Goal: Communication & Community: Answer question/provide support

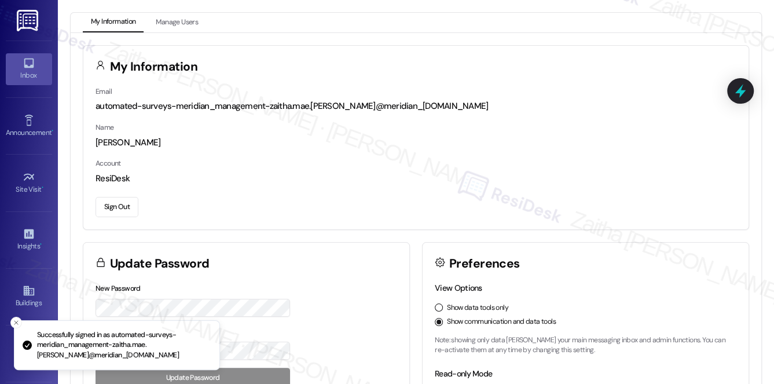
click at [25, 72] on div "Inbox" at bounding box center [29, 76] width 58 height 12
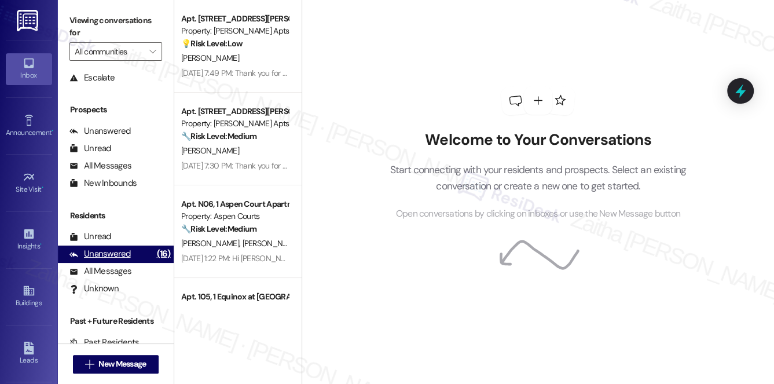
scroll to position [138, 0]
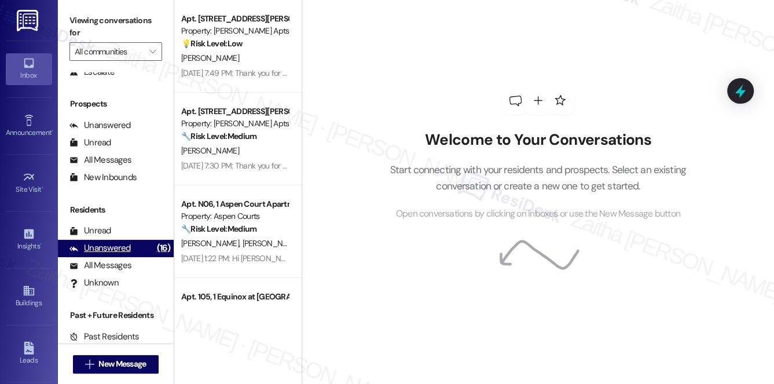
click at [104, 240] on div "Unanswered (16)" at bounding box center [116, 248] width 116 height 17
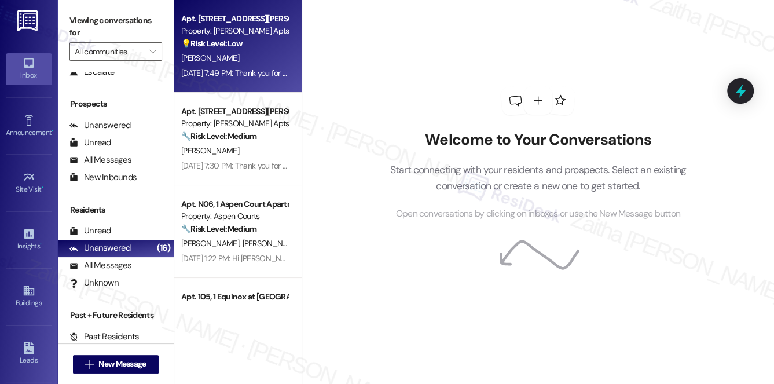
click at [272, 53] on div "[PERSON_NAME]" at bounding box center [234, 58] width 109 height 14
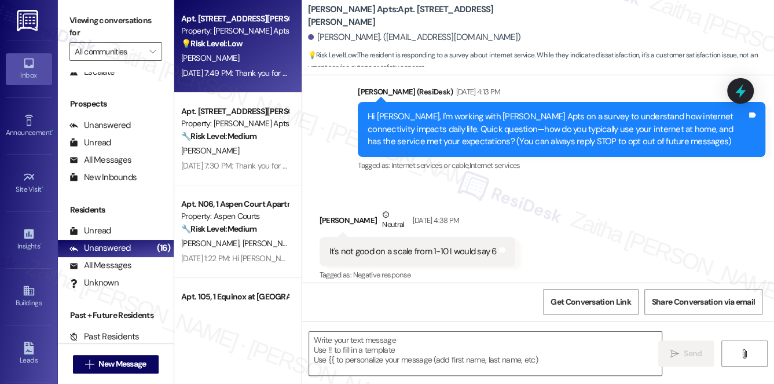
type textarea "Fetching suggested responses. Please feel free to read through the conversation…"
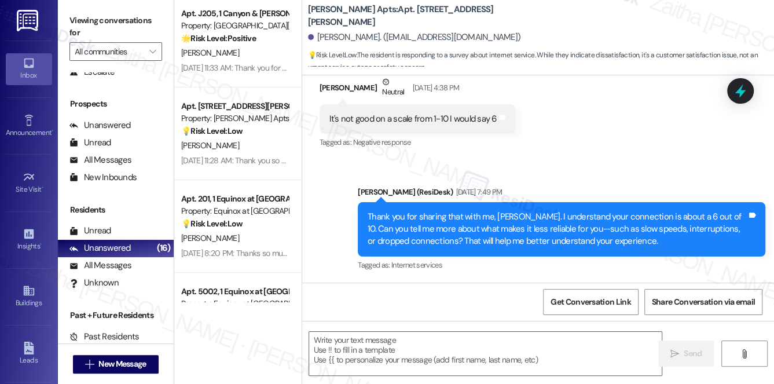
scroll to position [0, 0]
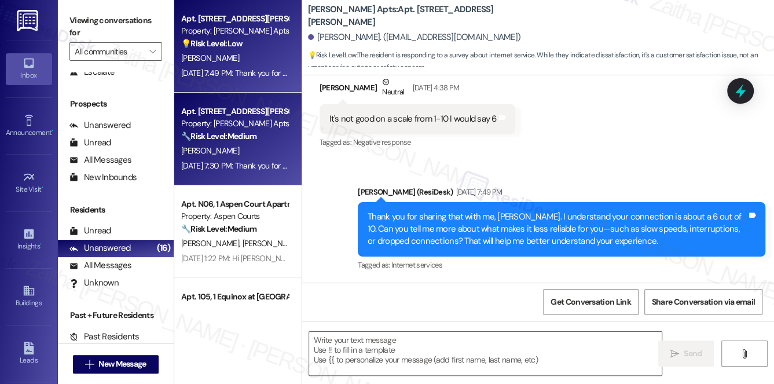
click at [256, 139] on strong "🔧 Risk Level: Medium" at bounding box center [218, 136] width 75 height 10
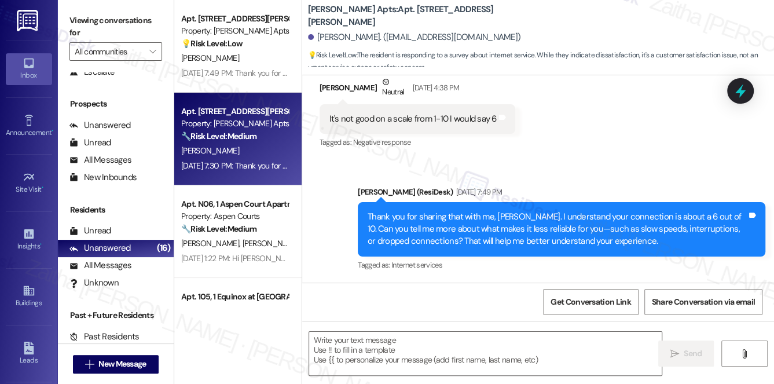
type textarea "Fetching suggested responses. Please feel free to read through the conversation…"
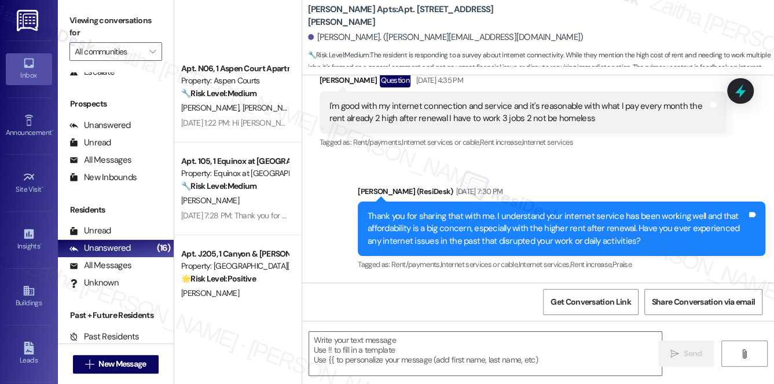
scroll to position [368, 0]
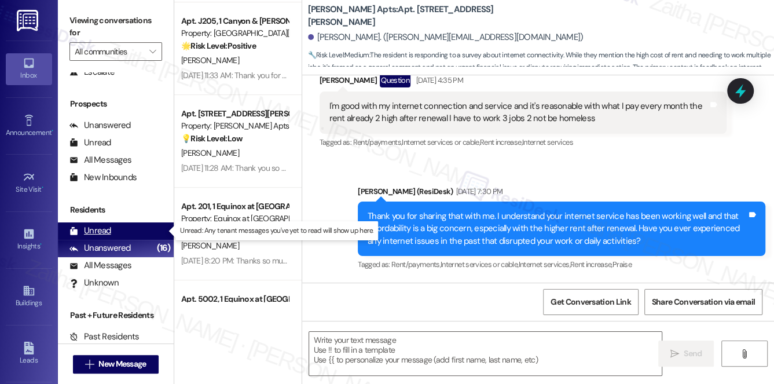
click at [96, 222] on div "Unread (0)" at bounding box center [116, 230] width 116 height 17
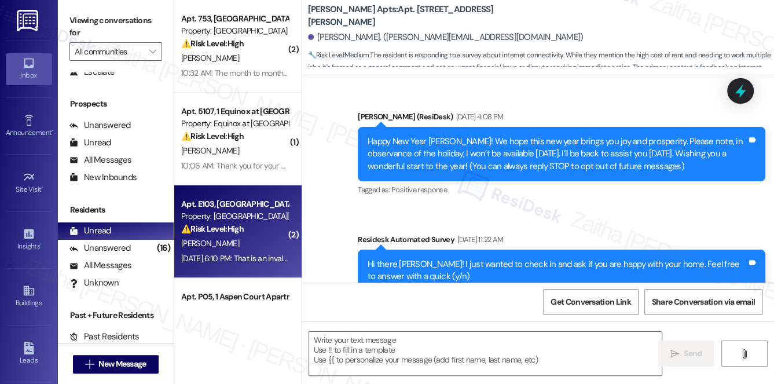
type textarea "Fetching suggested responses. Please feel free to read through the conversation…"
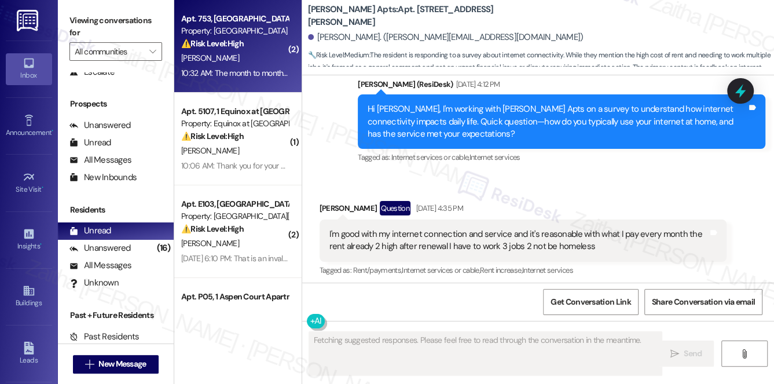
scroll to position [5291, 0]
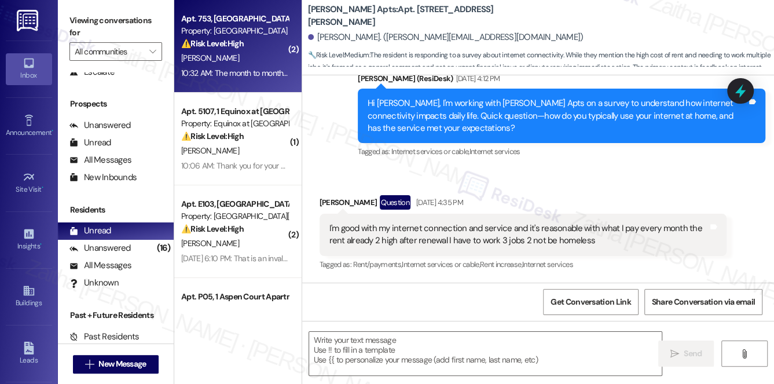
click at [262, 55] on div "[PERSON_NAME]" at bounding box center [234, 58] width 109 height 14
type textarea "Fetching suggested responses. Please feel free to read through the conversation…"
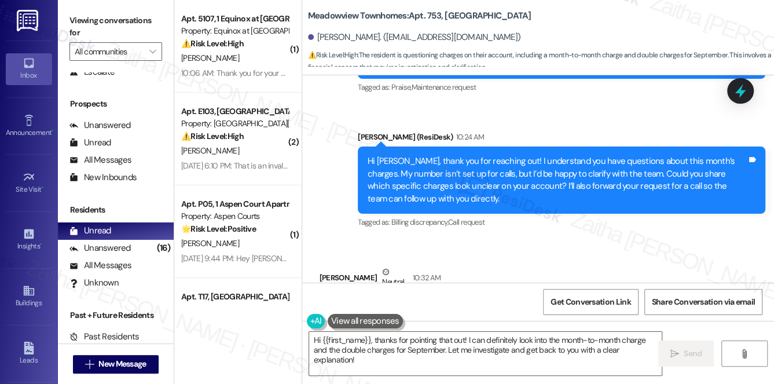
scroll to position [4788, 0]
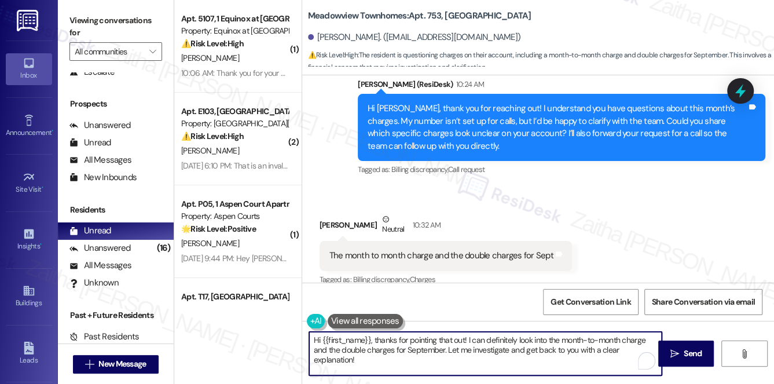
drag, startPoint x: 376, startPoint y: 338, endPoint x: 312, endPoint y: 343, distance: 64.5
click at [312, 343] on textarea "Hi {{first_name}}, thanks for pointing that out! I can definitely look into the…" at bounding box center [485, 353] width 353 height 43
click at [436, 342] on textarea "Thanks for pointing that out! I can definitely look into the month-to-month cha…" at bounding box center [485, 353] width 353 height 43
click at [410, 341] on textarea "Thanks for pointing that out! I can look into the month-to-month charge and the…" at bounding box center [485, 353] width 353 height 43
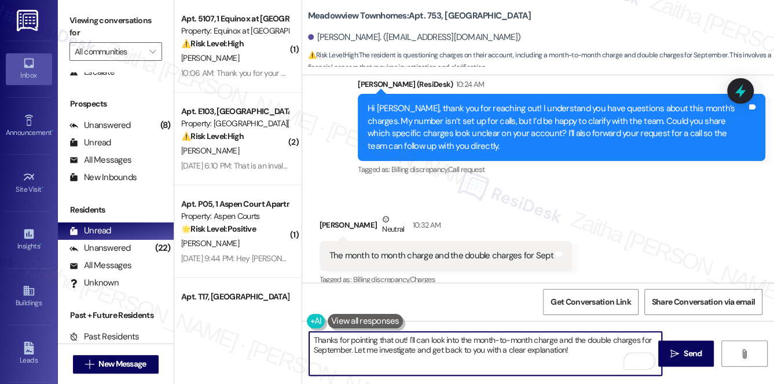
click at [421, 337] on textarea "Thanks for pointing that out! I'll can look into the month-to-month charge and …" at bounding box center [485, 353] width 353 height 43
click at [396, 350] on textarea "Thanks for pointing that out! I'll look into the month-to-month charge and the …" at bounding box center [485, 353] width 353 height 43
drag, startPoint x: 521, startPoint y: 354, endPoint x: 597, endPoint y: 347, distance: 76.8
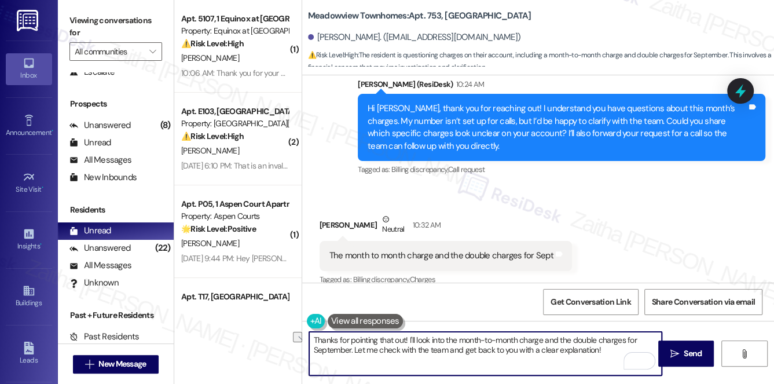
click at [596, 348] on textarea "Thanks for pointing that out! I'll look into the month-to-month charge and the …" at bounding box center [485, 353] width 353 height 43
type textarea "Thanks for pointing that out! I'll look into the month-to-month charge and the …"
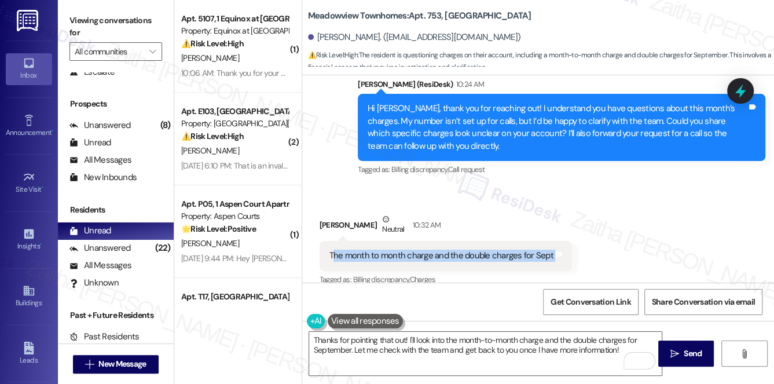
drag, startPoint x: 331, startPoint y: 244, endPoint x: 434, endPoint y: 275, distance: 107.2
click at [557, 241] on div "The month to month charge and the double charges for Sept Tags and notes" at bounding box center [446, 256] width 253 height 30
click at [360, 241] on div "The month to month charge and the double charges for Sept Tags and notes" at bounding box center [446, 256] width 253 height 30
drag, startPoint x: 315, startPoint y: 241, endPoint x: 587, endPoint y: 231, distance: 271.8
click at [587, 231] on div "Received via SMS [PERSON_NAME] Neutral 10:32 AM The month to month charge and t…" at bounding box center [538, 242] width 472 height 110
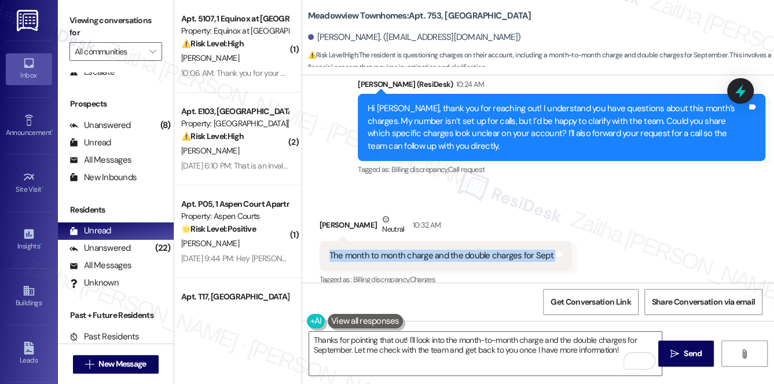
copy div "The month to month charge and the double charges for Sept Tags and notes"
click at [583, 204] on div "Received via SMS [PERSON_NAME] Neutral 10:32 AM The month to month charge and t…" at bounding box center [538, 242] width 472 height 110
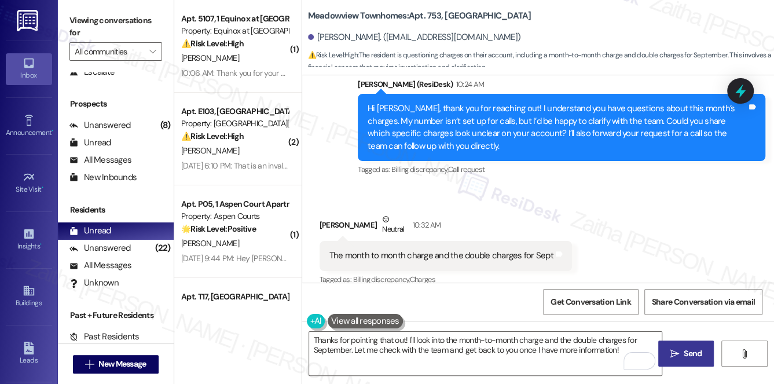
click at [680, 354] on span " Send" at bounding box center [686, 354] width 36 height 12
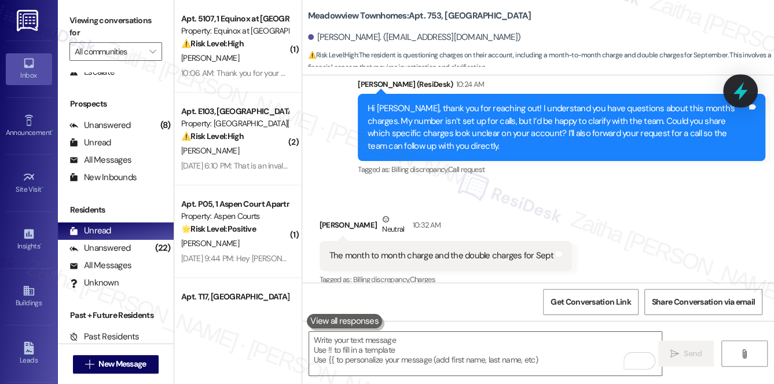
scroll to position [4787, 0]
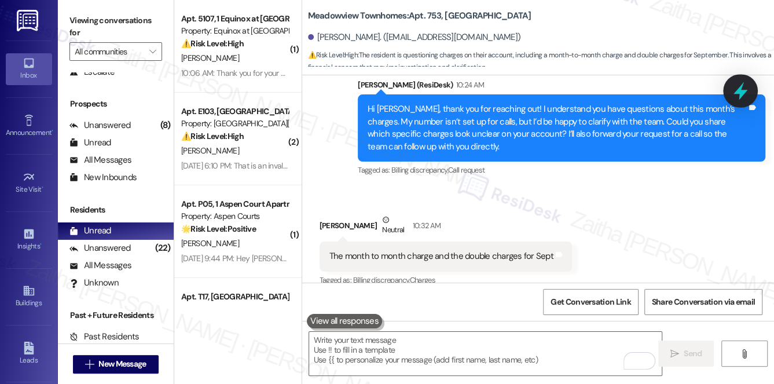
click at [734, 92] on icon at bounding box center [741, 91] width 20 height 20
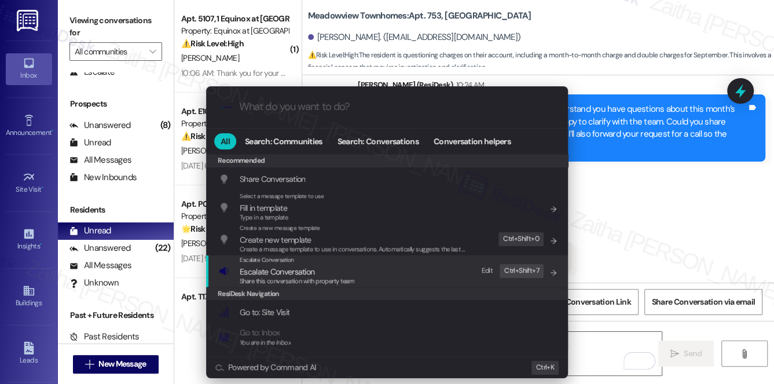
click at [258, 270] on span "Escalate Conversation" at bounding box center [277, 271] width 75 height 10
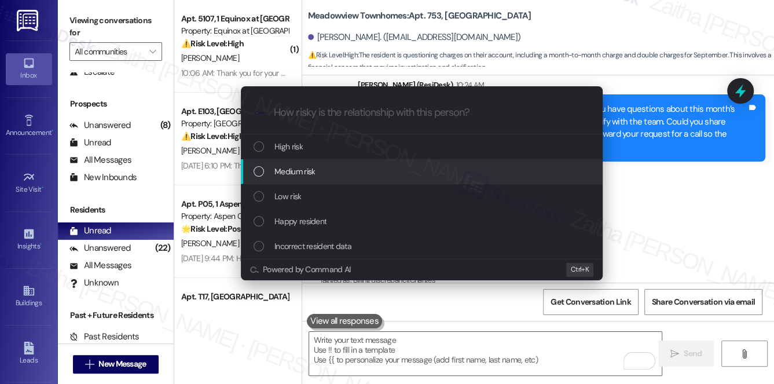
click at [312, 168] on span "Medium risk" at bounding box center [295, 171] width 41 height 13
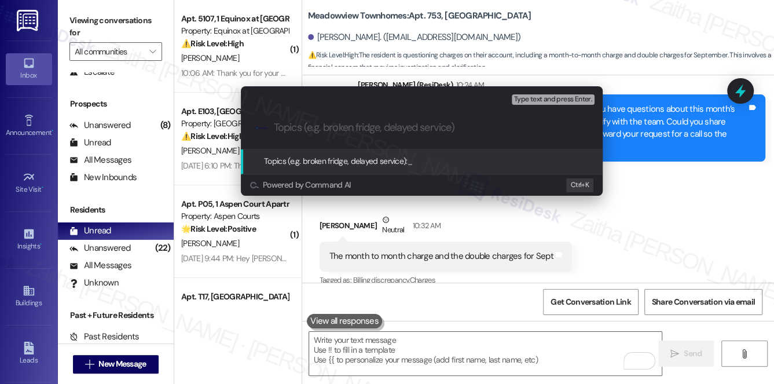
paste input "Month-to-Month and September Double Charge"
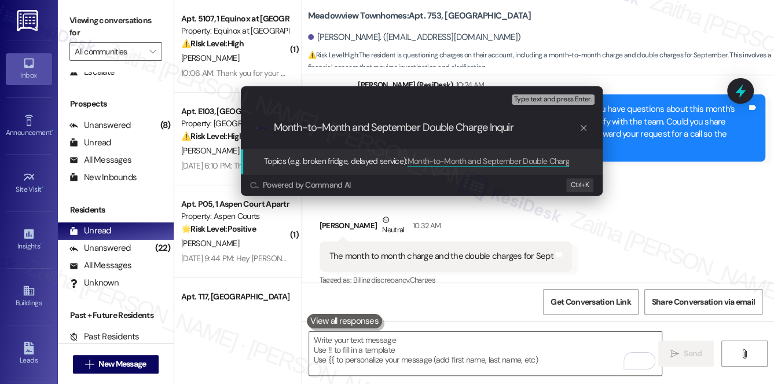
type input "Month-to-Month and September Double Charge Inquiry"
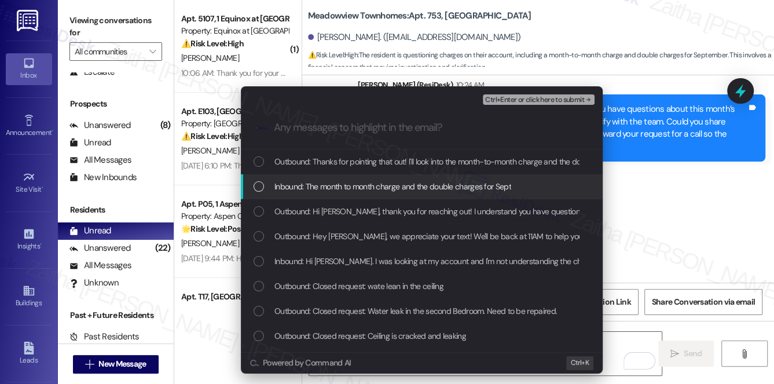
click at [373, 180] on span "Inbound: The month to month charge and the double charges for Sept" at bounding box center [393, 186] width 237 height 13
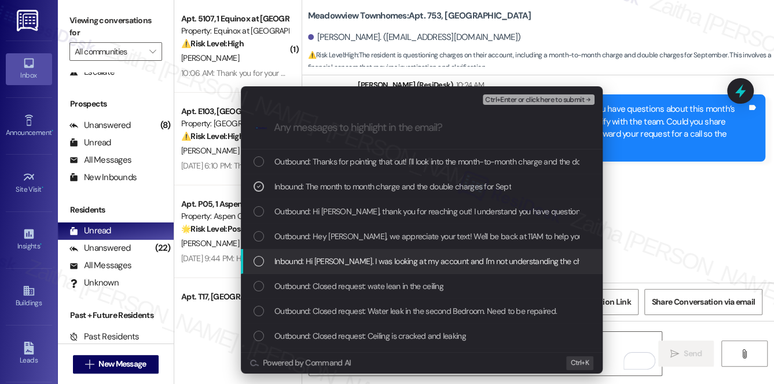
click at [376, 264] on span "Inbound: Hi [PERSON_NAME]. I was looking at my account and I'm not understandin…" at bounding box center [602, 261] width 655 height 13
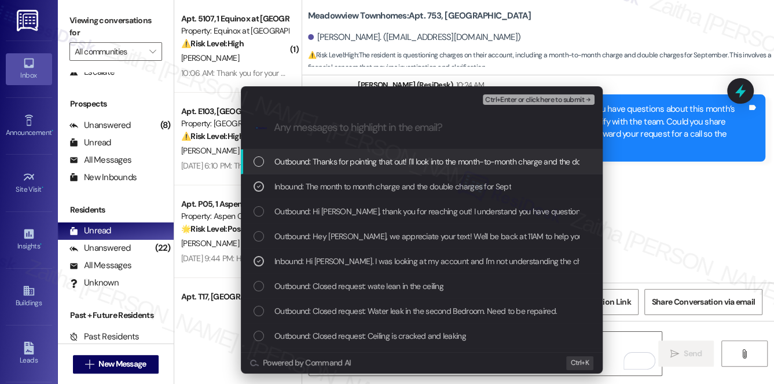
click at [510, 103] on span "Ctrl+Enter or click here to submit" at bounding box center [534, 100] width 99 height 8
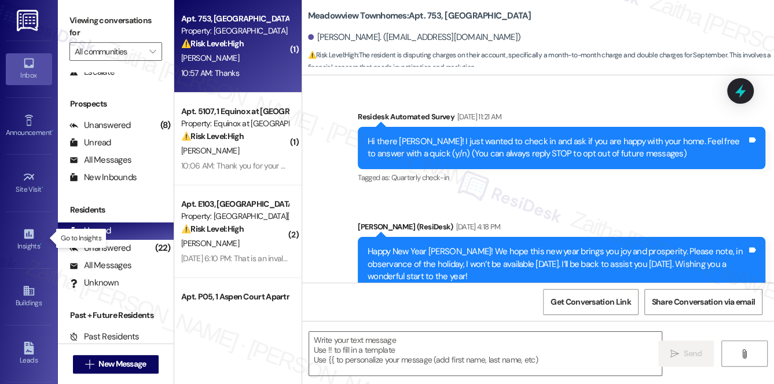
scroll to position [4995, 0]
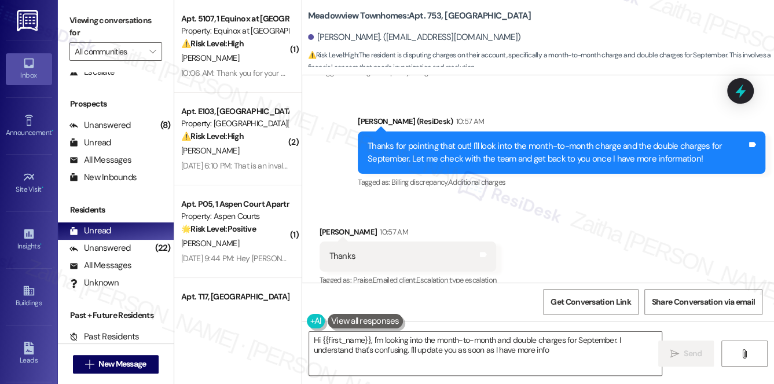
type textarea "Hi {{first_name}}, I'm looking into the month-to-month and double charges for S…"
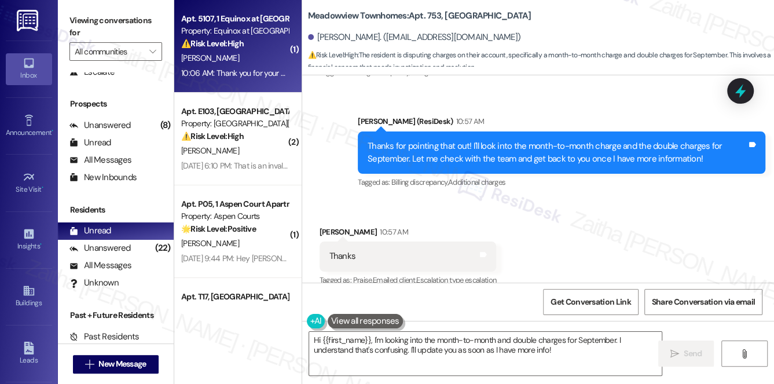
click at [242, 56] on div "[PERSON_NAME]" at bounding box center [234, 58] width 109 height 14
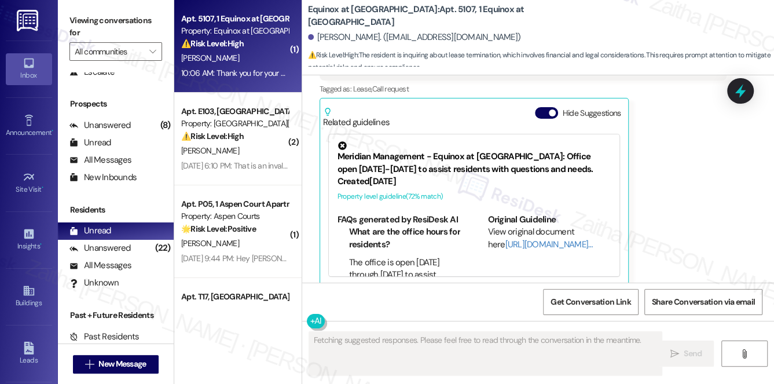
scroll to position [3496, 0]
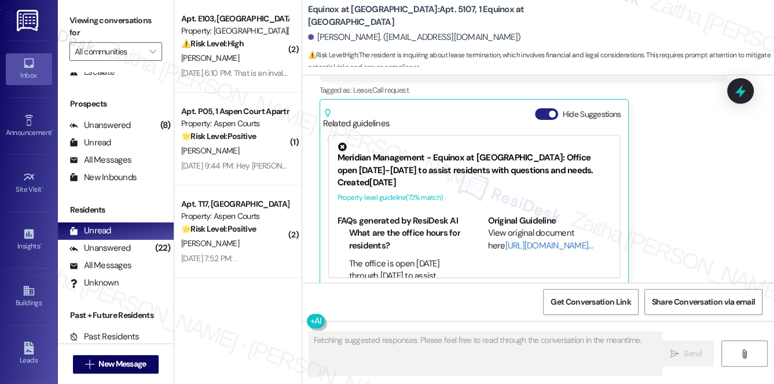
click at [542, 108] on button "Hide Suggestions" at bounding box center [546, 114] width 23 height 12
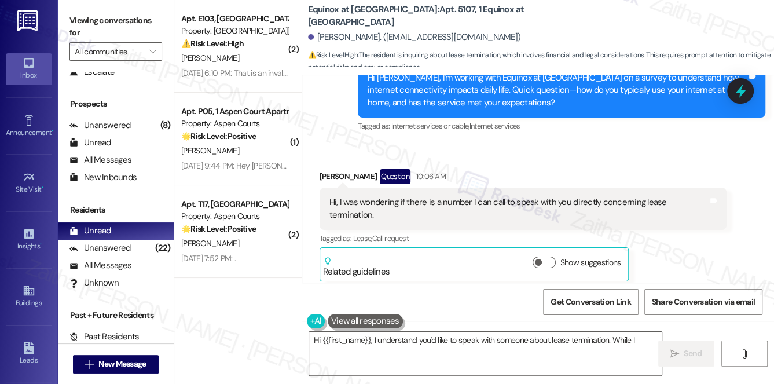
scroll to position [3295, 0]
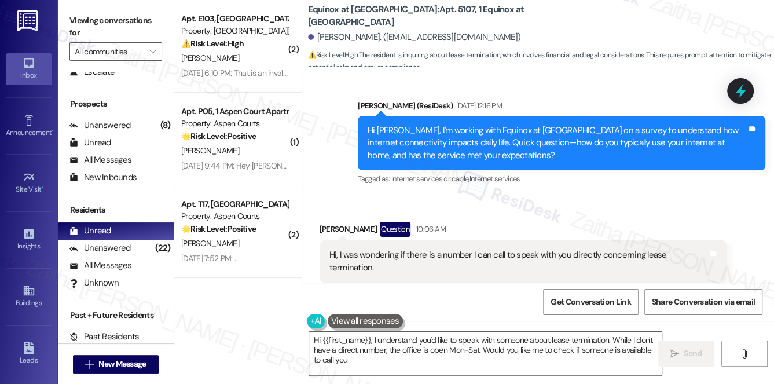
type textarea "Hi {{first_name}}, I understand you'd like to speak with someone about lease te…"
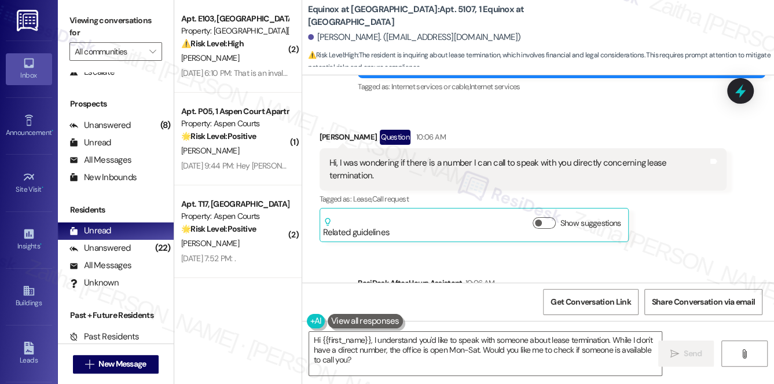
scroll to position [3400, 0]
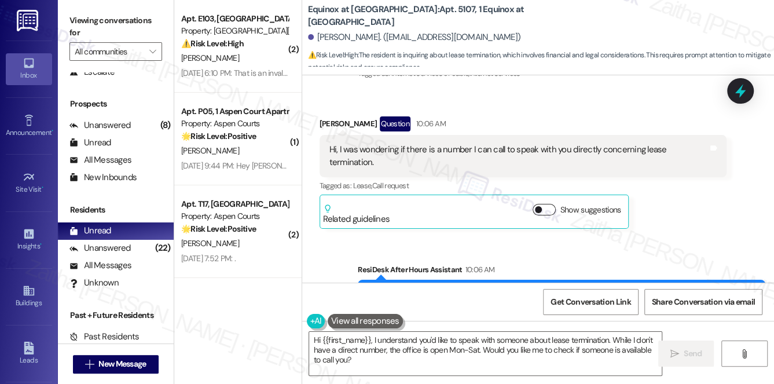
click at [550, 204] on button "Show suggestions" at bounding box center [544, 210] width 23 height 12
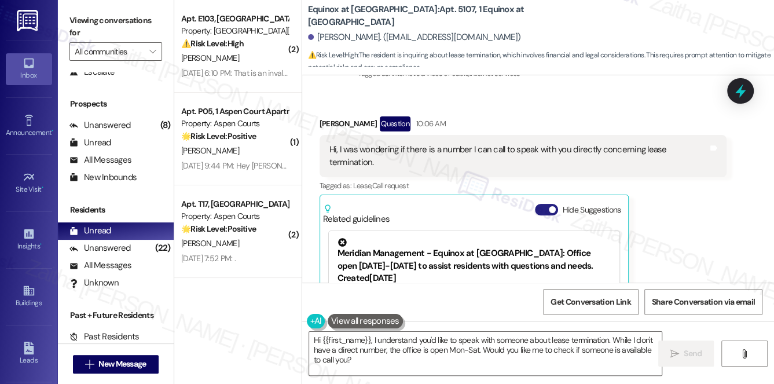
click at [540, 204] on button "Hide Suggestions" at bounding box center [546, 210] width 23 height 12
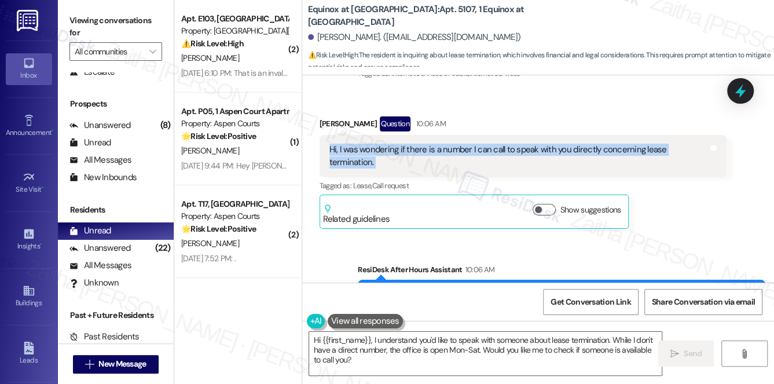
drag, startPoint x: 323, startPoint y: 150, endPoint x: 705, endPoint y: 160, distance: 383.0
click at [705, 160] on div "Hi, I was wondering if there is a number I can call to speak with you directly …" at bounding box center [524, 156] width 408 height 42
copy div "Hi, I was wondering if there is a number I can call to speak with you directly …"
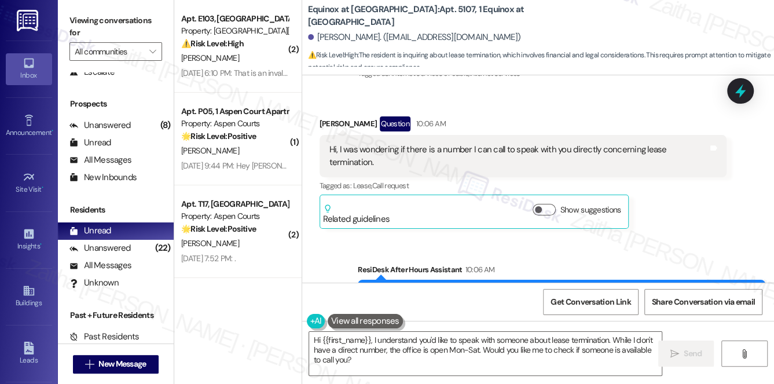
click at [649, 217] on div "Received via SMS [PERSON_NAME] Question 10:06 AM Hi, I was wondering if there i…" at bounding box center [523, 173] width 425 height 130
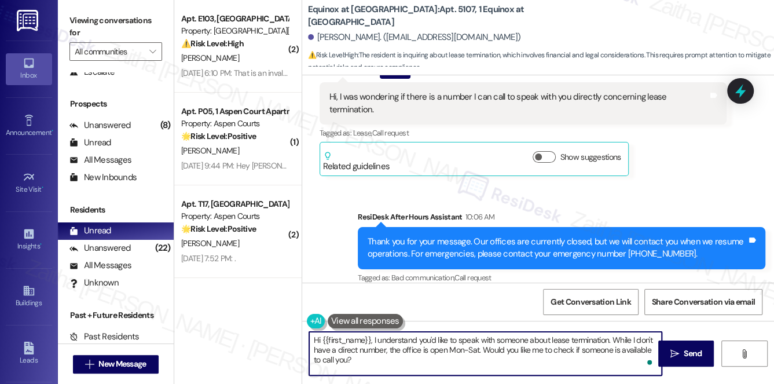
drag, startPoint x: 313, startPoint y: 339, endPoint x: 384, endPoint y: 359, distance: 73.4
click at [384, 359] on textarea "Hi {{first_name}}, I understand you'd like to speak with someone about lease te…" at bounding box center [485, 353] width 353 height 43
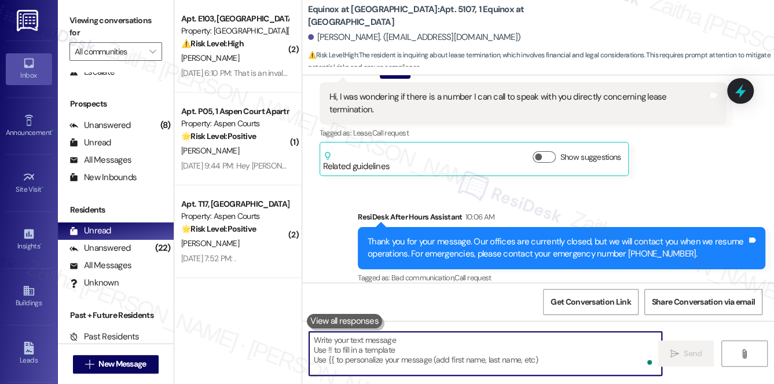
paste textarea "Hi [Name], thank you for reaching out! My number isn’t set up for calls, but I’…"
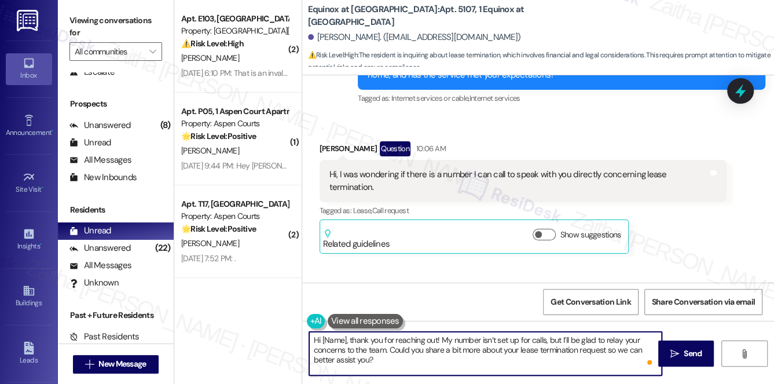
scroll to position [3348, 0]
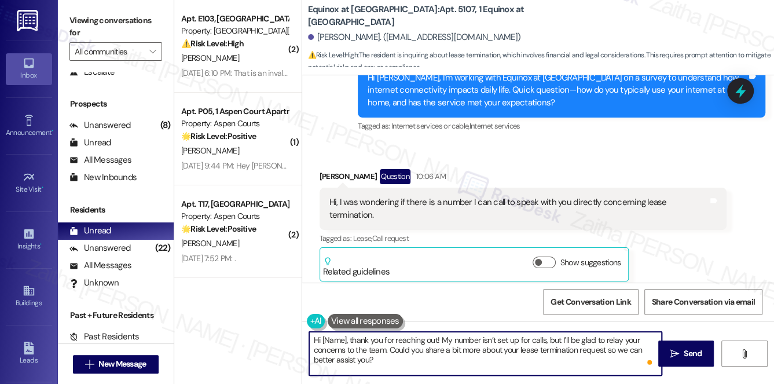
click at [330, 179] on div "[PERSON_NAME] Question 10:06 AM" at bounding box center [524, 178] width 408 height 19
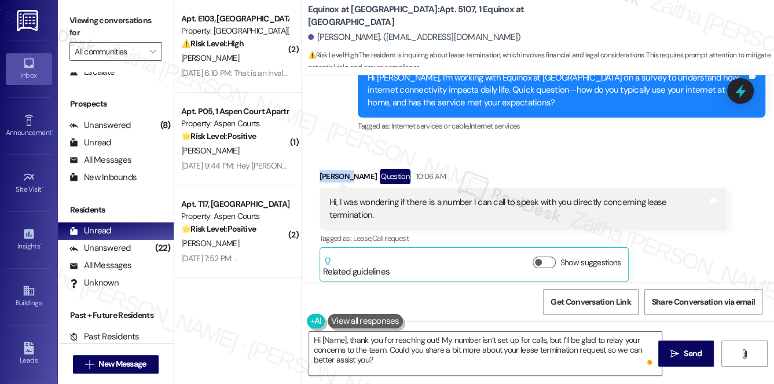
click at [330, 179] on div "[PERSON_NAME] Question 10:06 AM" at bounding box center [524, 178] width 408 height 19
copy div "[PERSON_NAME]"
click at [331, 341] on textarea "Hi [Name], thank you for reaching out! My number isn’t set up for calls, but I’…" at bounding box center [485, 353] width 353 height 43
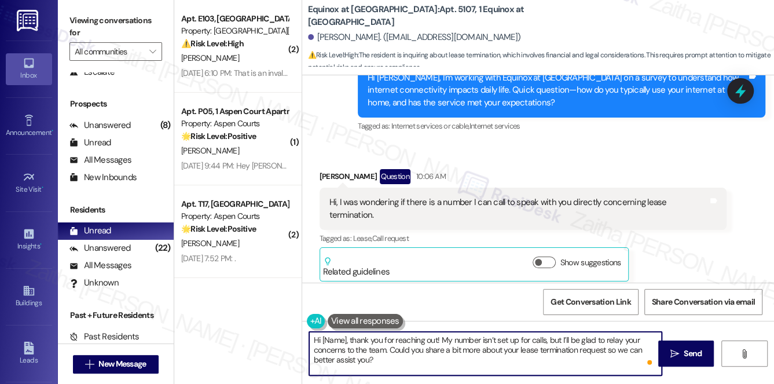
click at [331, 341] on textarea "Hi [Name], thank you for reaching out! My number isn’t set up for calls, but I’…" at bounding box center [485, 353] width 353 height 43
paste textarea "[PERSON_NAME]"
type textarea "Hi [PERSON_NAME], thank you for reaching out! My number isn’t set up for calls,…"
click at [678, 358] on icon "" at bounding box center [675, 353] width 9 height 9
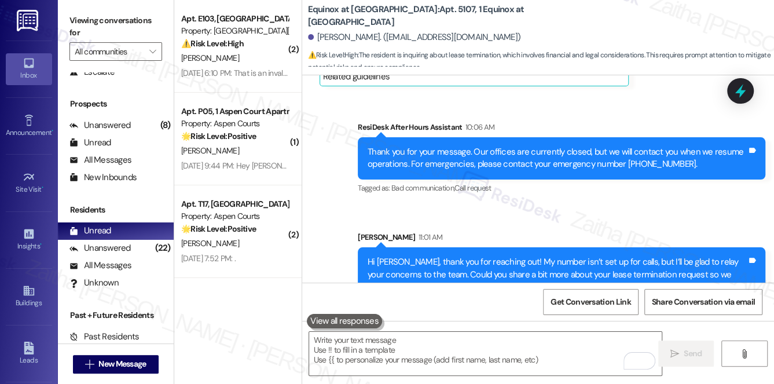
scroll to position [3558, 0]
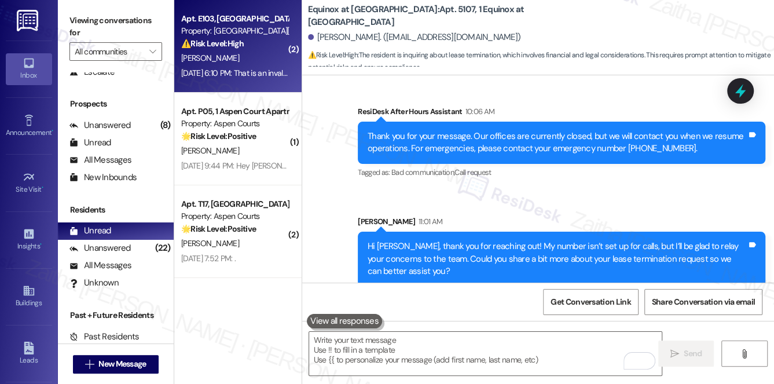
click at [231, 54] on div "[PERSON_NAME]" at bounding box center [234, 58] width 109 height 14
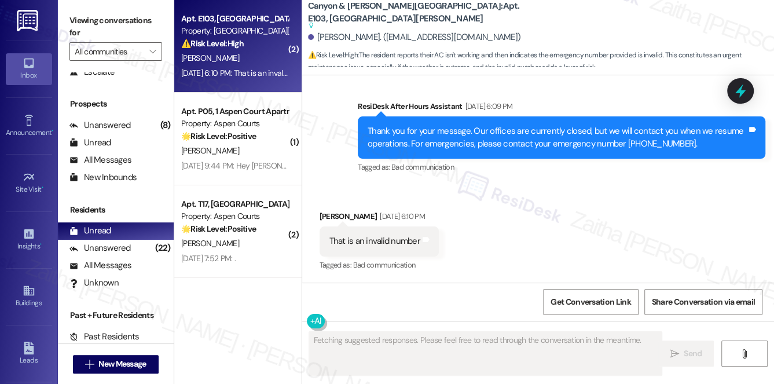
scroll to position [1121, 0]
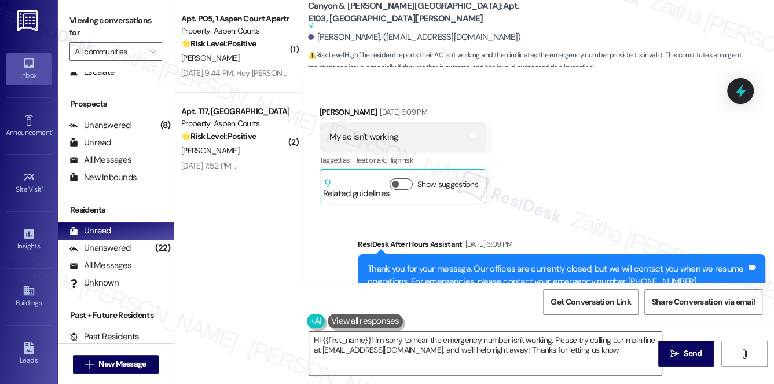
type textarea "Hi {{first_name}}! I'm sorry to hear the emergency number isn't working. Please…"
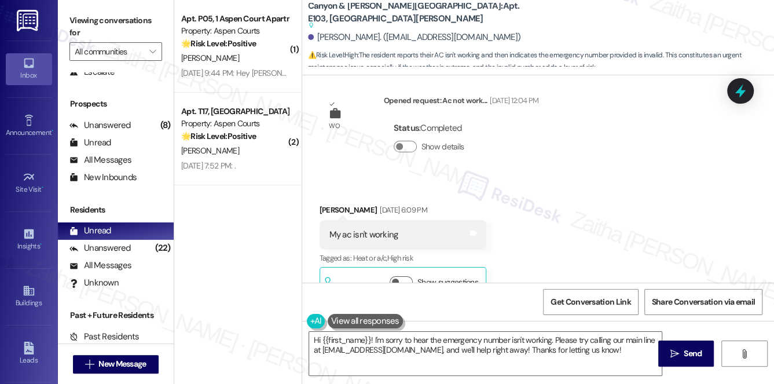
scroll to position [911, 0]
click at [735, 97] on icon at bounding box center [741, 91] width 20 height 20
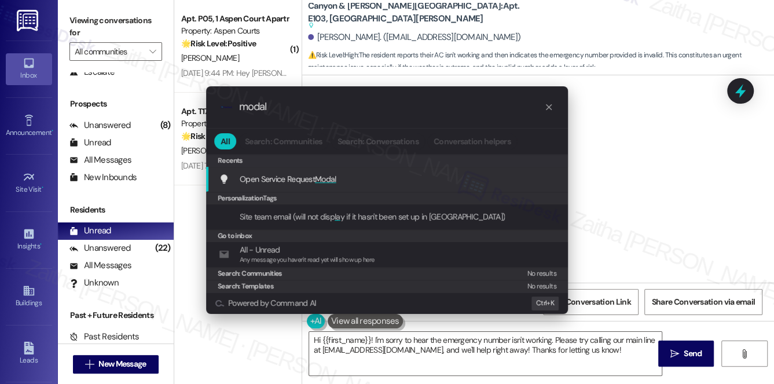
type input "modal"
click at [321, 175] on span "Modal" at bounding box center [325, 179] width 21 height 10
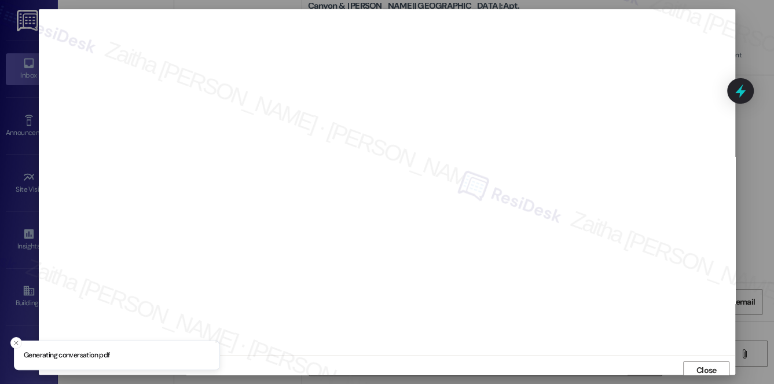
scroll to position [5, 0]
click at [705, 364] on span "Close" at bounding box center [707, 366] width 20 height 12
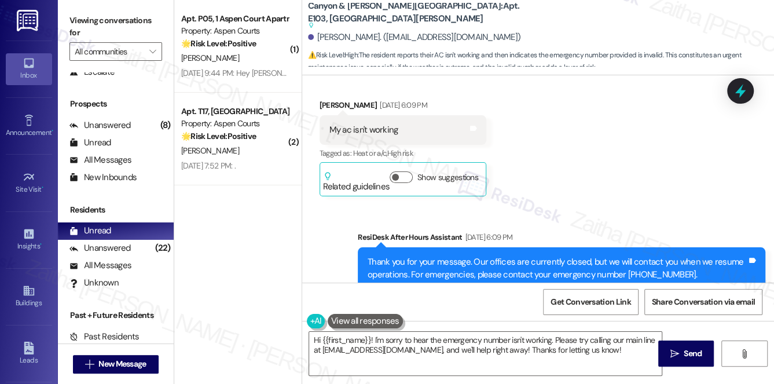
scroll to position [963, 0]
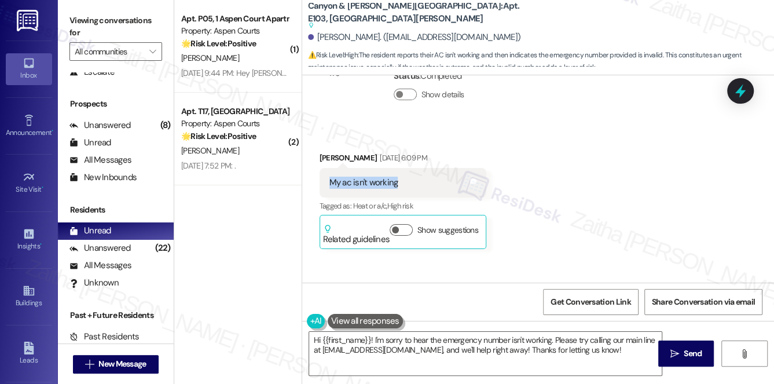
drag, startPoint x: 323, startPoint y: 155, endPoint x: 418, endPoint y: 158, distance: 95.0
click at [418, 168] on div "My ac isn't working Tags and notes" at bounding box center [403, 183] width 167 height 30
copy div "My ac isn't working"
click at [339, 152] on div "[PERSON_NAME] [DATE] 6:09 PM" at bounding box center [403, 160] width 167 height 16
click at [333, 152] on div "[PERSON_NAME] [DATE] 6:09 PM" at bounding box center [403, 160] width 167 height 16
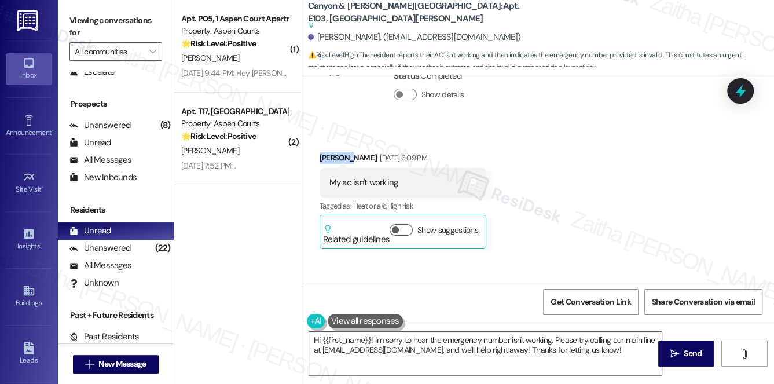
click at [333, 152] on div "[PERSON_NAME] [DATE] 6:09 PM" at bounding box center [403, 160] width 167 height 16
copy div "[PERSON_NAME]"
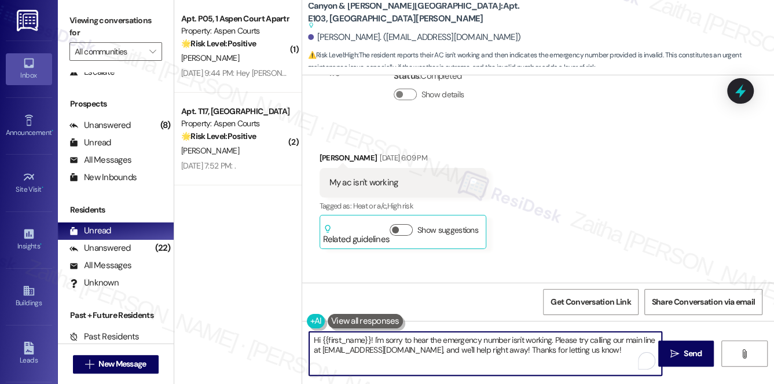
drag, startPoint x: 309, startPoint y: 339, endPoint x: 619, endPoint y: 348, distance: 310.5
click at [619, 348] on textarea "Hi {{first_name}}! I'm sorry to hear the emergency number isn't working. Please…" at bounding box center [485, 353] width 353 height 43
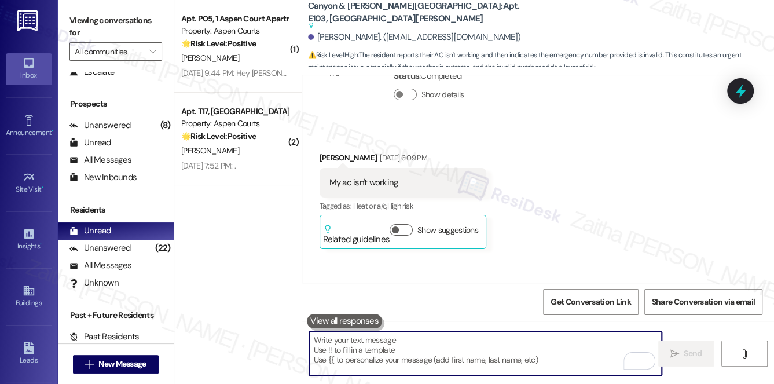
paste textarea "Hi [PERSON_NAME], good morning! I’m sorry to hear you had trouble with your AC.…"
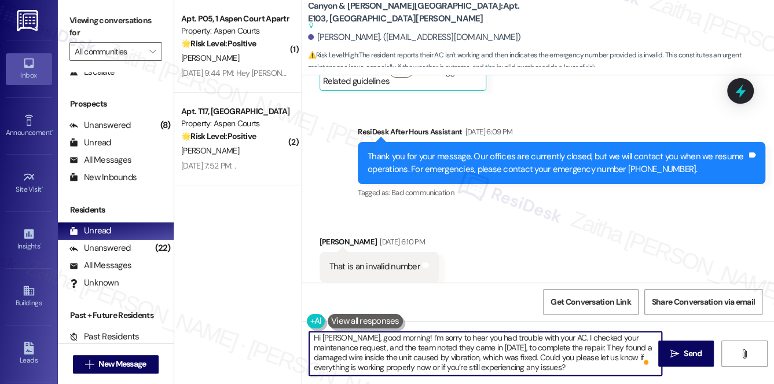
scroll to position [3, 0]
type textarea "Hi [PERSON_NAME], good morning! I’m sorry to hear you had trouble with your AC.…"
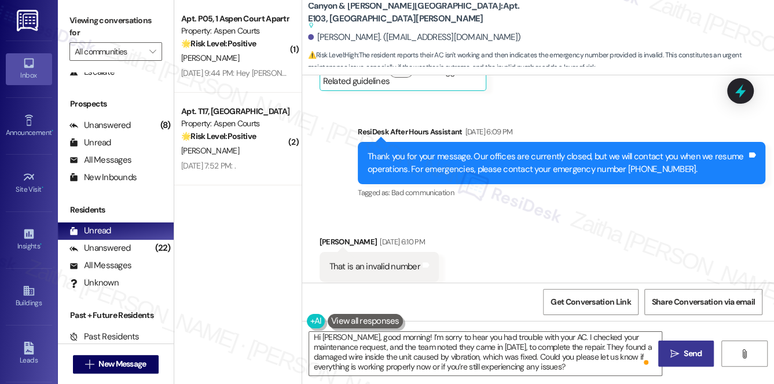
click at [679, 358] on span " Send" at bounding box center [686, 354] width 36 height 12
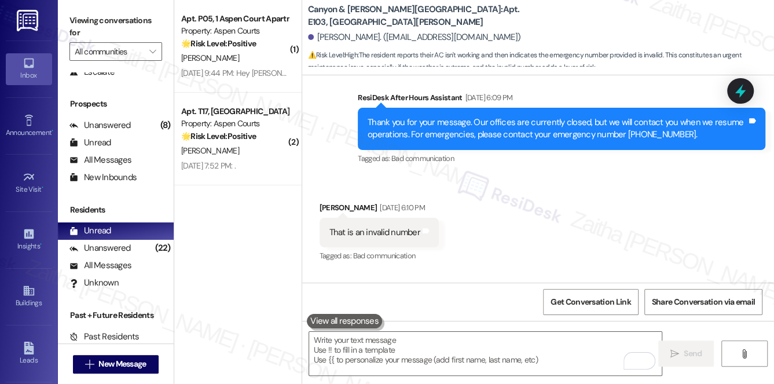
scroll to position [1140, 0]
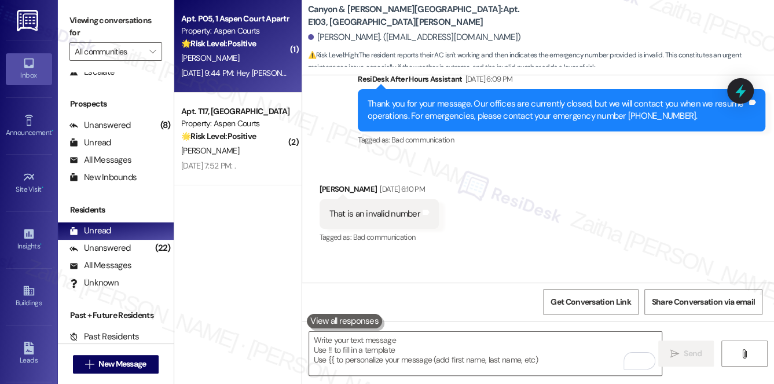
click at [261, 60] on div "[PERSON_NAME]" at bounding box center [234, 58] width 109 height 14
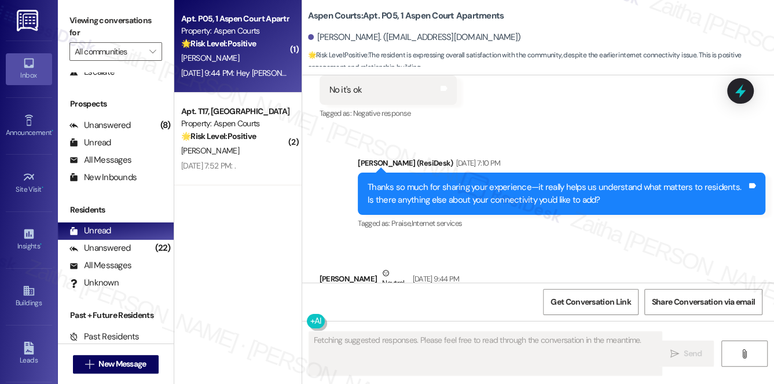
scroll to position [1713, 0]
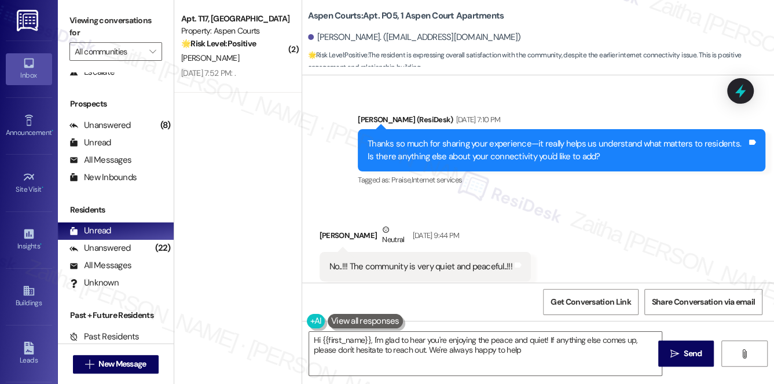
type textarea "Hi {{first_name}}, I'm glad to hear you're enjoying the peace and quiet! If any…"
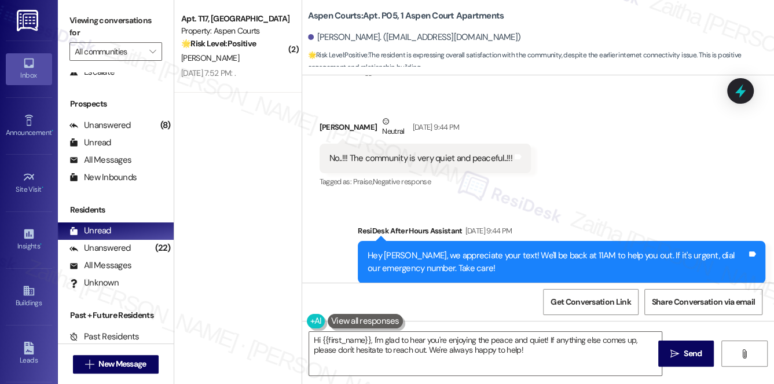
scroll to position [1823, 0]
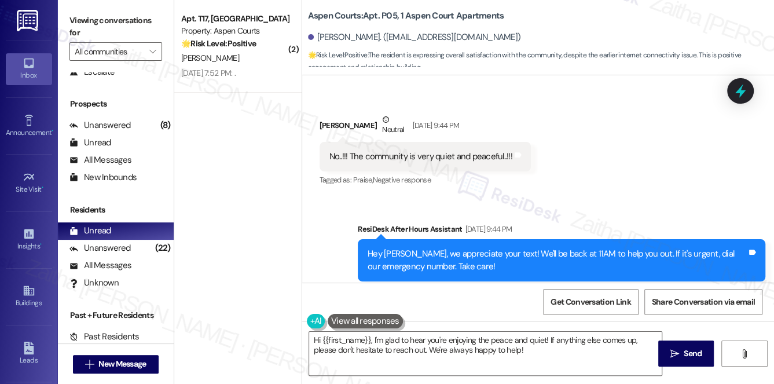
drag, startPoint x: 681, startPoint y: 352, endPoint x: 631, endPoint y: 317, distance: 61.5
click at [682, 352] on span "Send" at bounding box center [693, 354] width 23 height 12
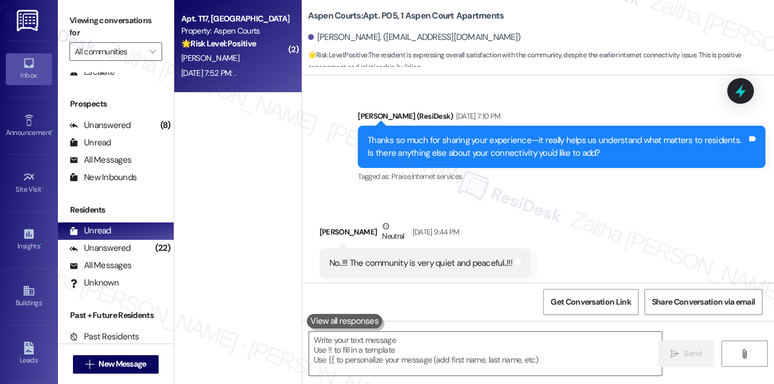
scroll to position [1713, 0]
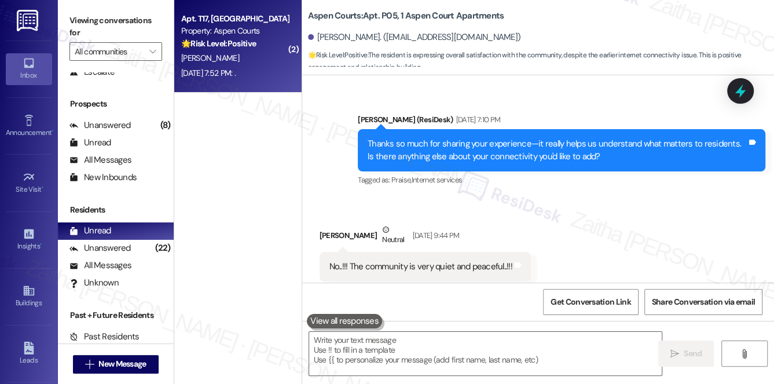
click at [280, 66] on div "[DATE] 7:52 PM: . [DATE] 7:52 PM: ." at bounding box center [234, 73] width 109 height 14
type textarea "Fetching suggested responses. Please feel free to read through the conversation…"
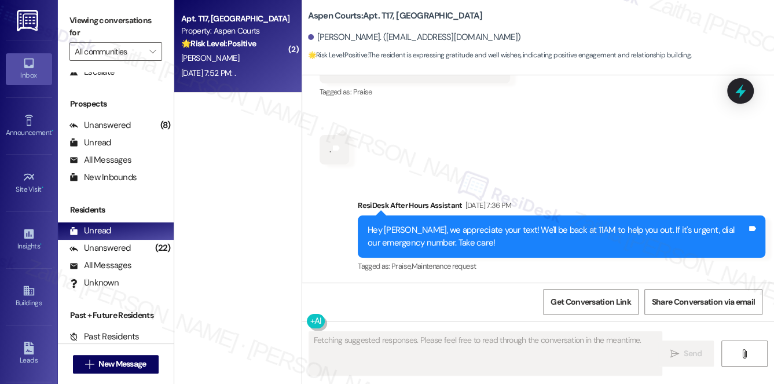
scroll to position [12242, 0]
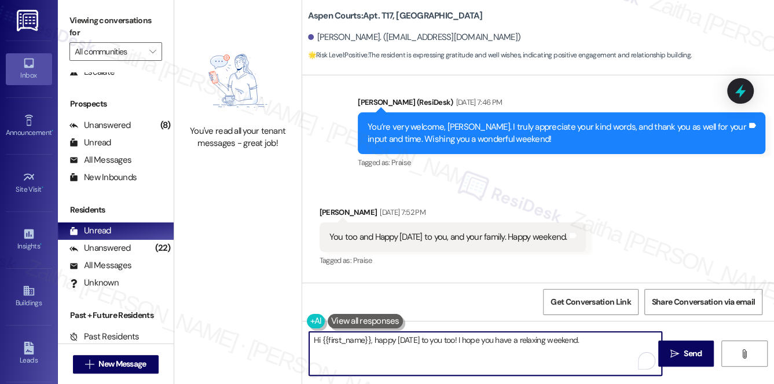
click at [511, 339] on textarea "Hi {{first_name}}, happy [DATE] to you too! I hope you have a relaxing weekend." at bounding box center [485, 353] width 353 height 43
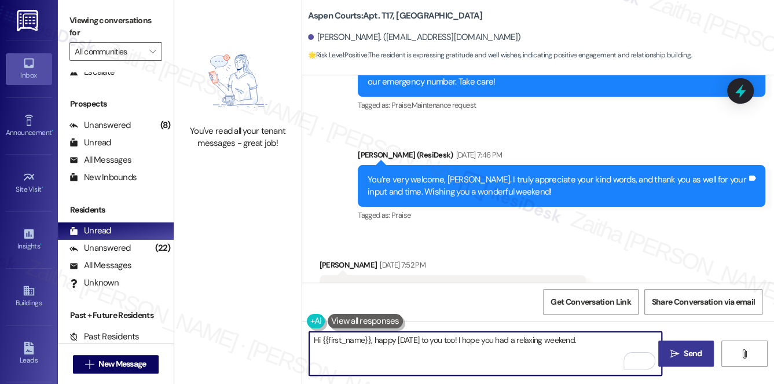
type textarea "Hi {{first_name}}, happy [DATE] to you too! I hope you had a relaxing weekend."
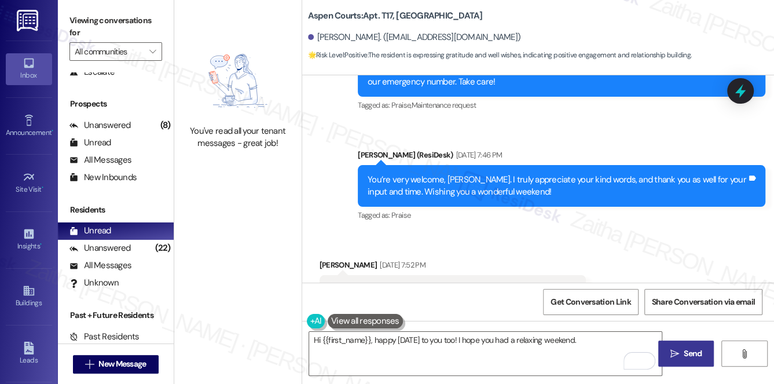
click at [683, 351] on span "Send" at bounding box center [693, 354] width 23 height 12
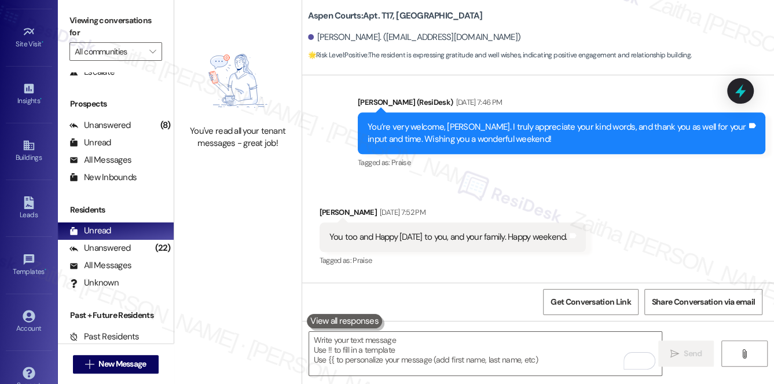
scroll to position [158, 0]
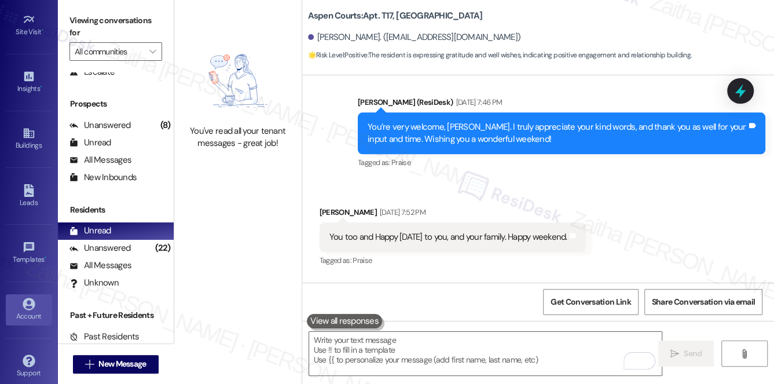
click at [31, 302] on icon at bounding box center [29, 304] width 12 height 12
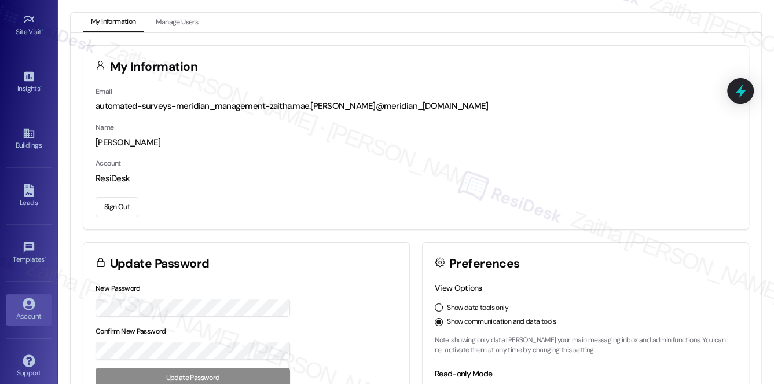
click at [123, 206] on button "Sign Out" at bounding box center [117, 207] width 43 height 20
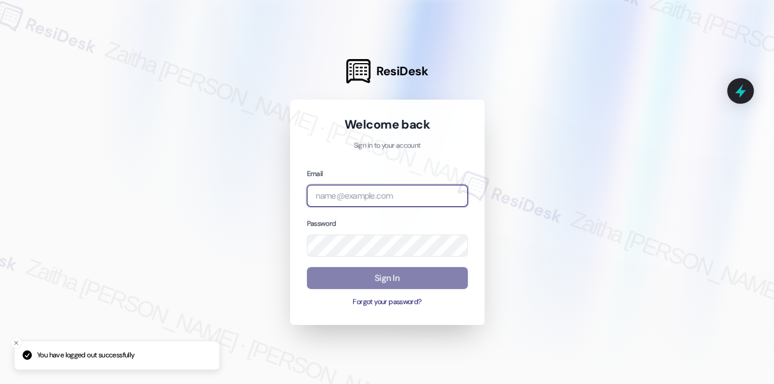
click at [341, 202] on input "email" at bounding box center [387, 196] width 161 height 23
type input "automated-surveys-rj_group-zaitha.mae.[PERSON_NAME]@rj_[DOMAIN_NAME]"
